Goal: Find specific page/section: Find specific page/section

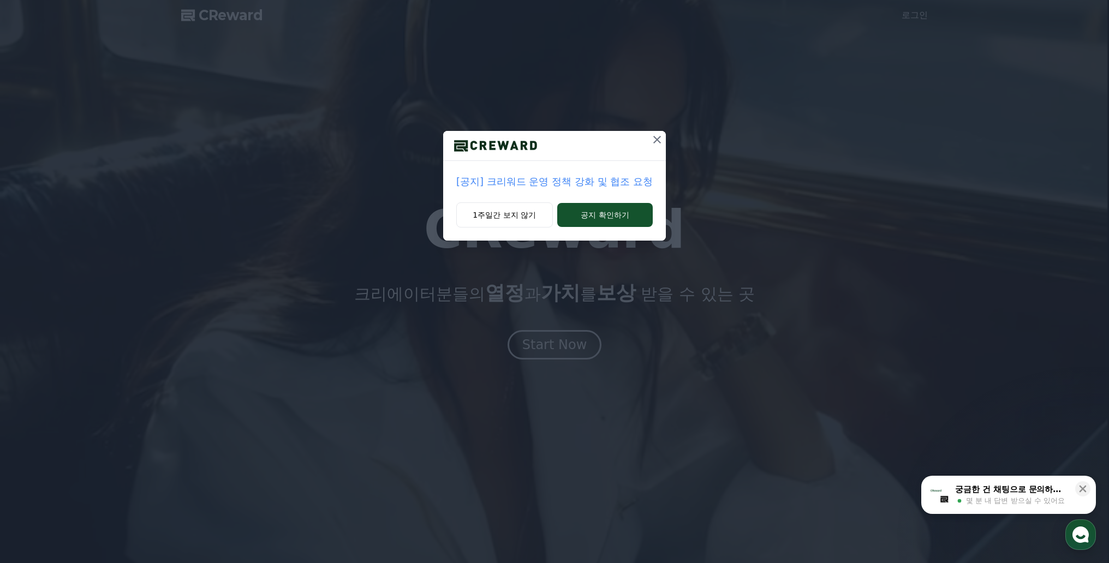
click at [657, 138] on icon at bounding box center [657, 139] width 13 height 13
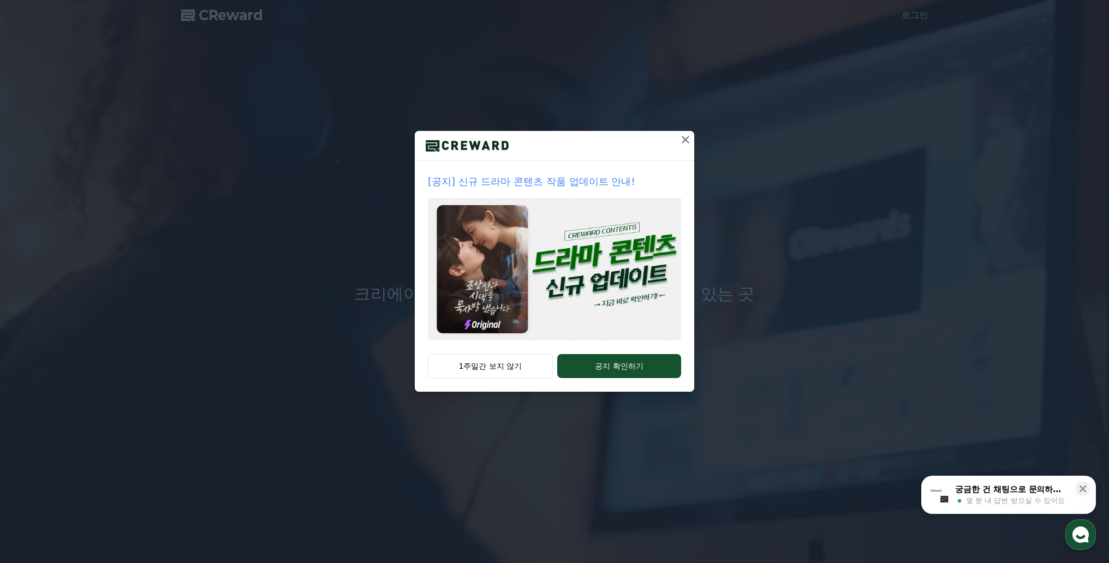
click at [681, 140] on icon at bounding box center [685, 139] width 13 height 13
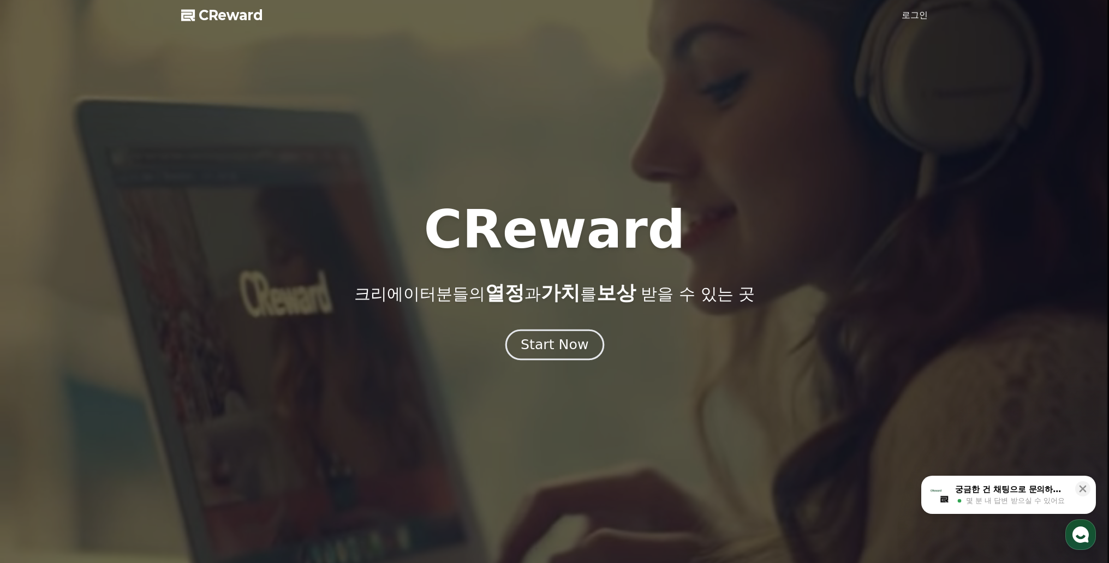
click at [562, 351] on div "Start Now" at bounding box center [555, 345] width 68 height 19
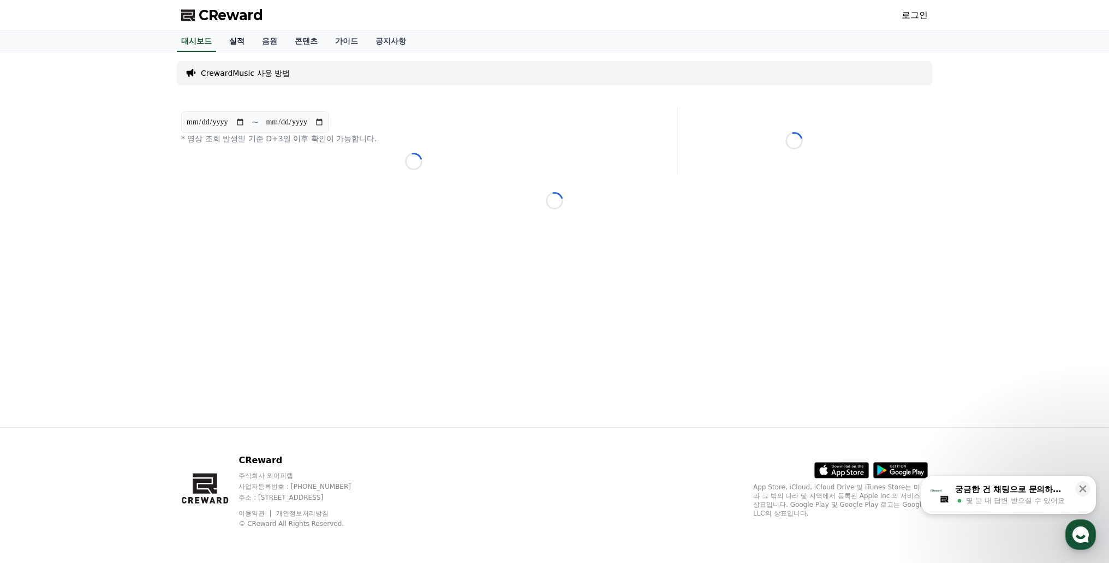
click at [236, 40] on link "실적" at bounding box center [236, 41] width 33 height 21
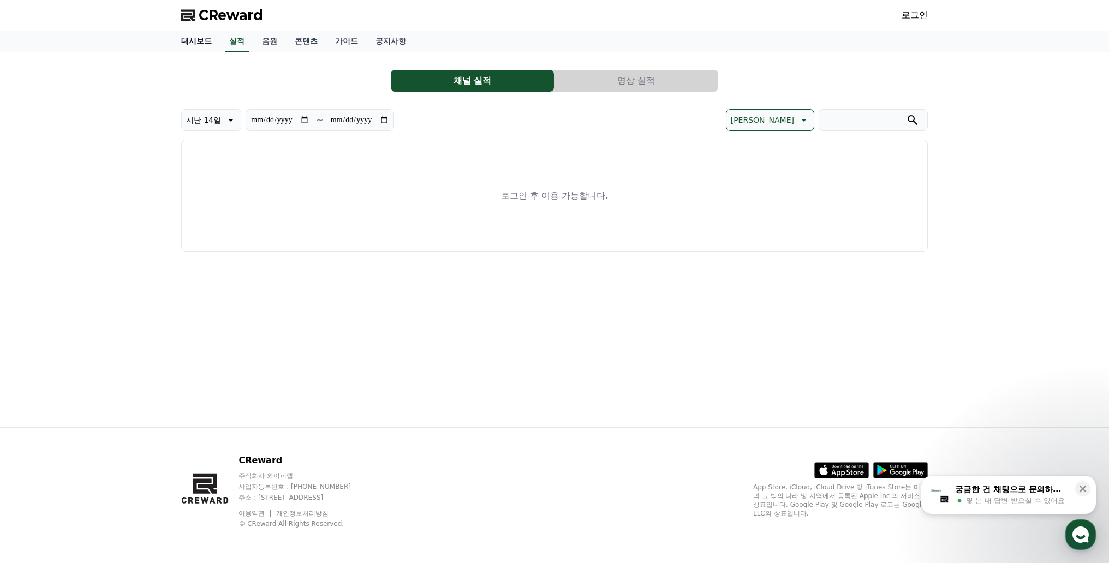
click at [212, 41] on link "대시보드" at bounding box center [196, 41] width 48 height 21
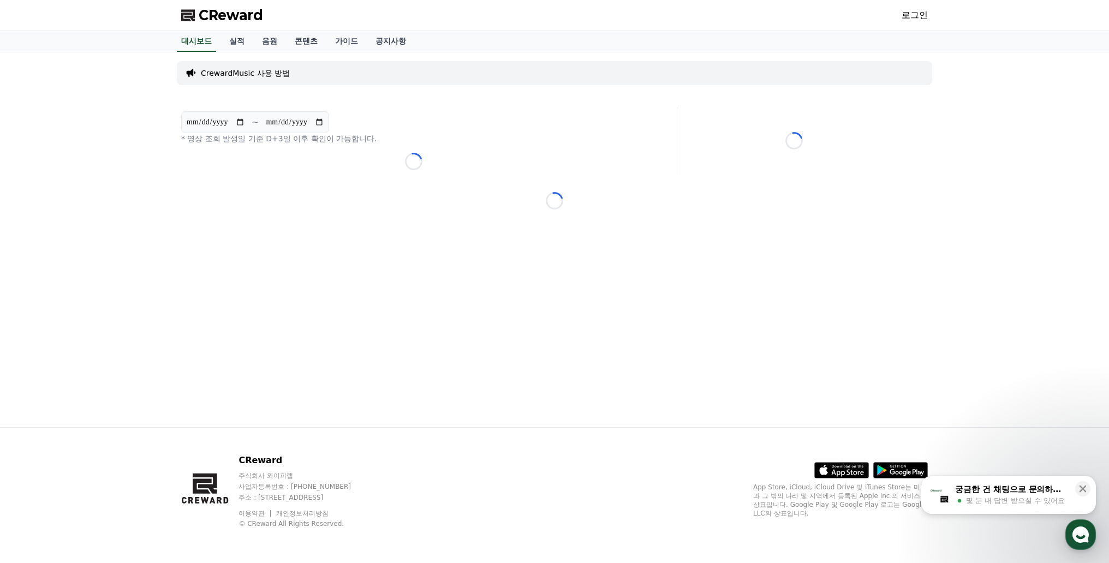
click at [289, 43] on link "콘텐츠" at bounding box center [306, 41] width 40 height 21
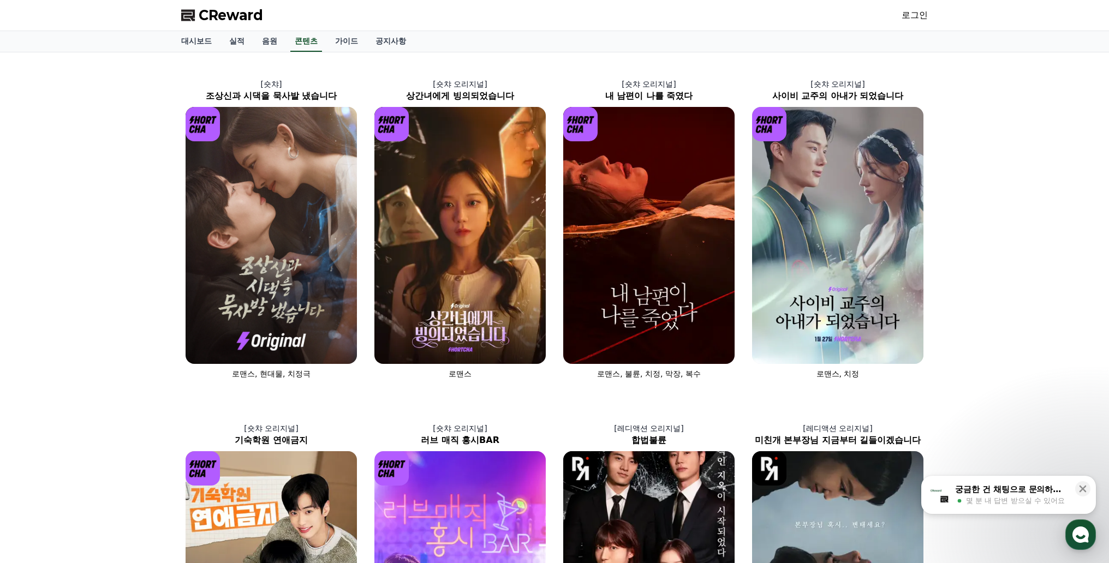
click at [288, 44] on div "대시보드 실적 음원 콘텐츠 가이드 공지사항" at bounding box center [554, 41] width 764 height 21
click at [264, 43] on link "음원" at bounding box center [269, 41] width 33 height 21
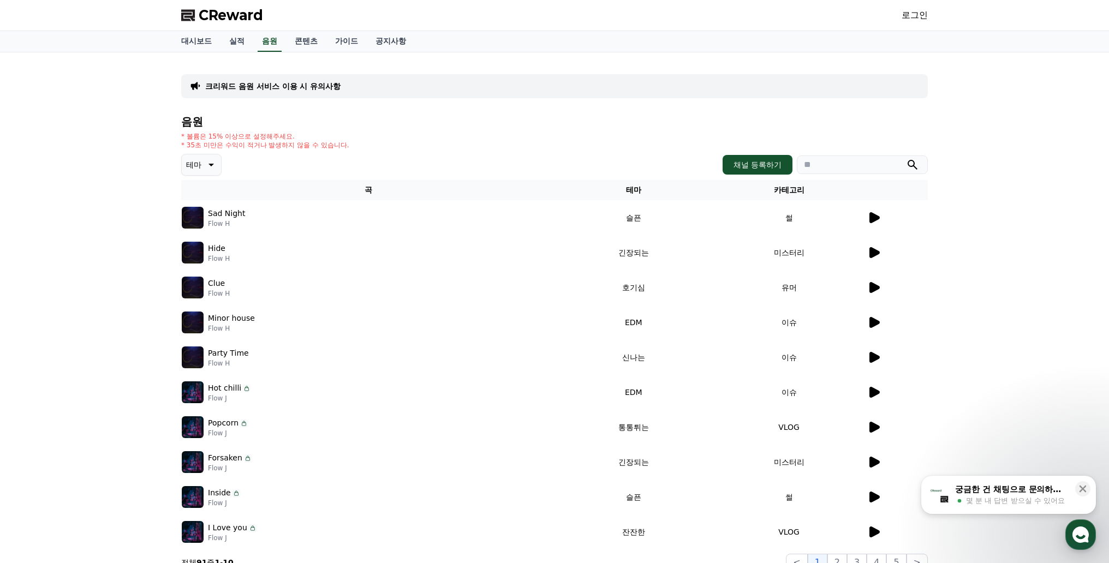
click at [867, 219] on icon at bounding box center [873, 217] width 13 height 13
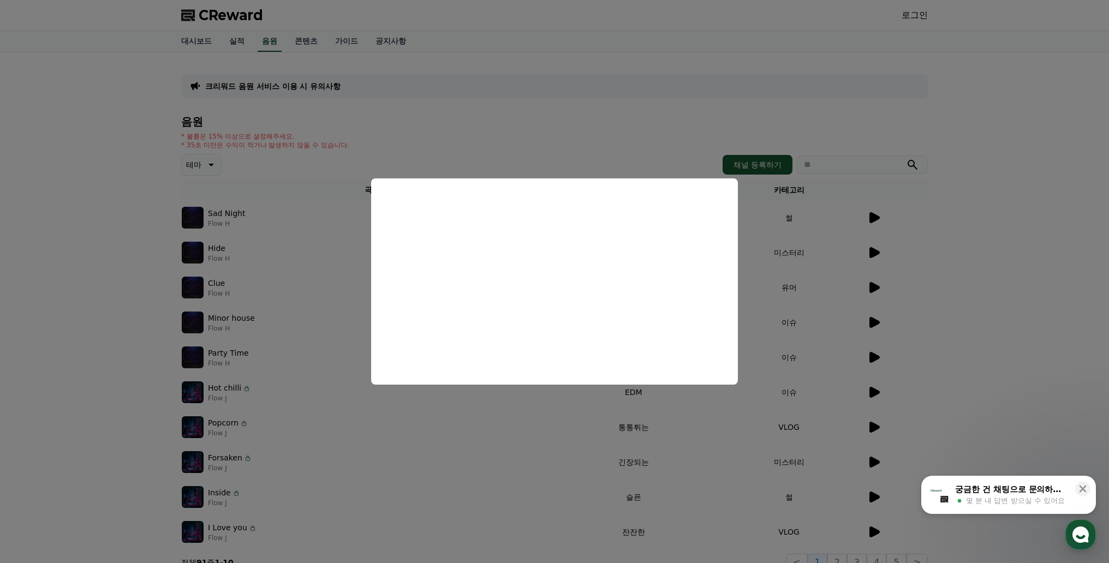
click at [841, 258] on button "close modal" at bounding box center [554, 281] width 1109 height 563
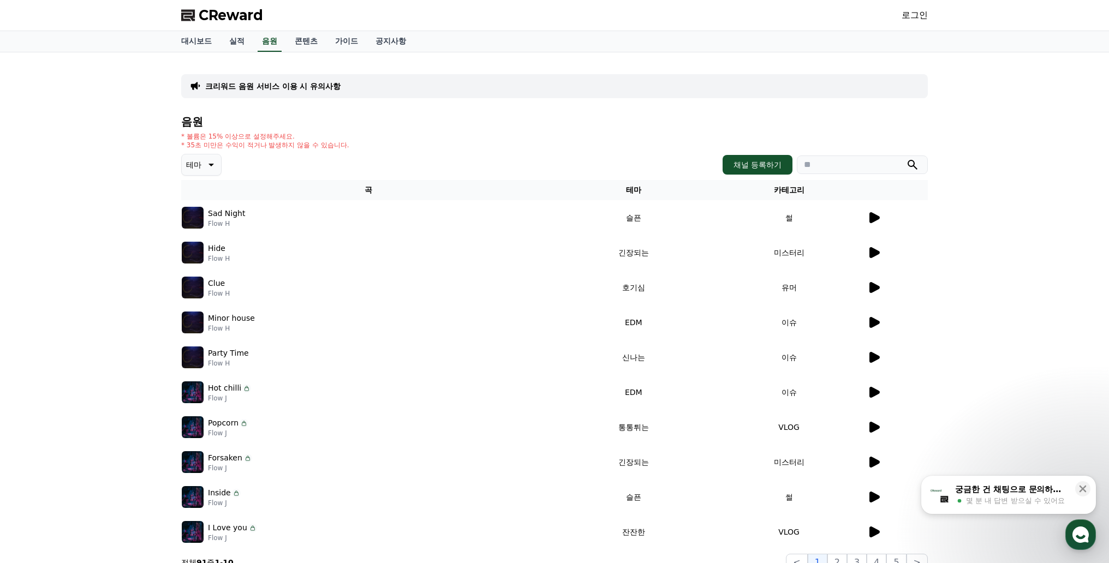
click at [205, 249] on div "Hide Flow H" at bounding box center [368, 253] width 373 height 22
click at [218, 248] on p "Hide" at bounding box center [216, 248] width 17 height 11
click at [877, 252] on icon at bounding box center [874, 252] width 10 height 11
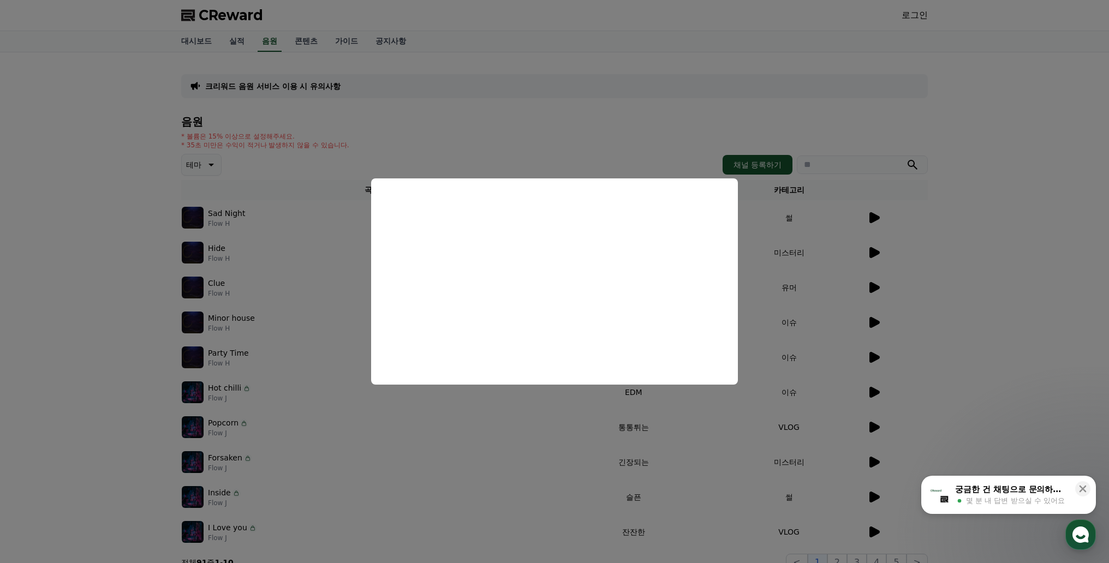
click at [495, 102] on button "close modal" at bounding box center [554, 281] width 1109 height 563
